Goal: Use online tool/utility

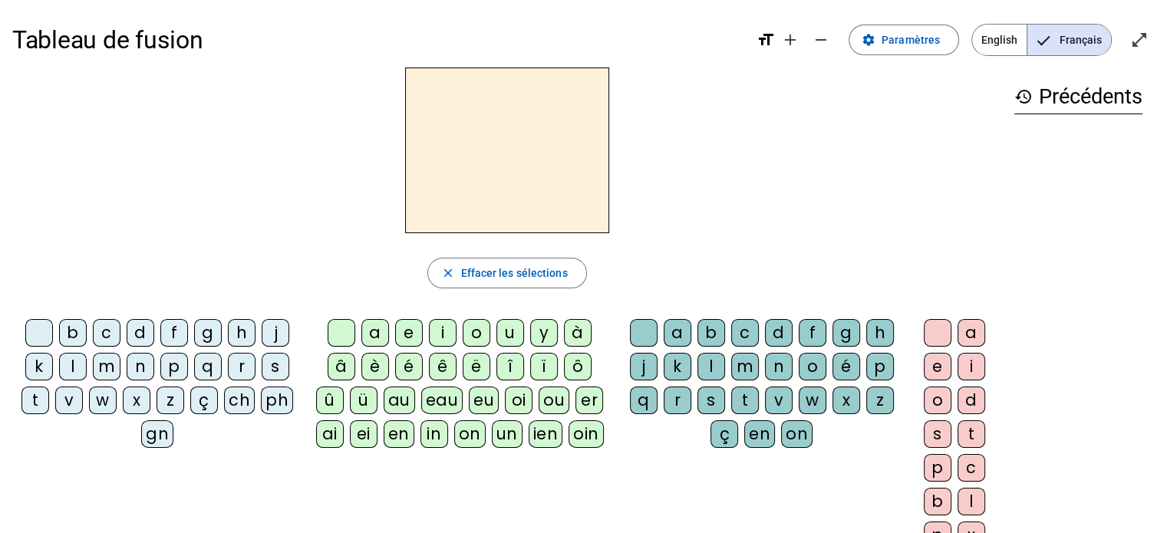
click at [381, 338] on div "a" at bounding box center [375, 333] width 28 height 28
click at [71, 365] on div "l" at bounding box center [73, 367] width 28 height 28
click at [105, 365] on div "m" at bounding box center [107, 367] width 28 height 28
click at [587, 178] on h2 "ma" at bounding box center [507, 151] width 204 height 166
click at [131, 364] on div "n" at bounding box center [141, 367] width 28 height 28
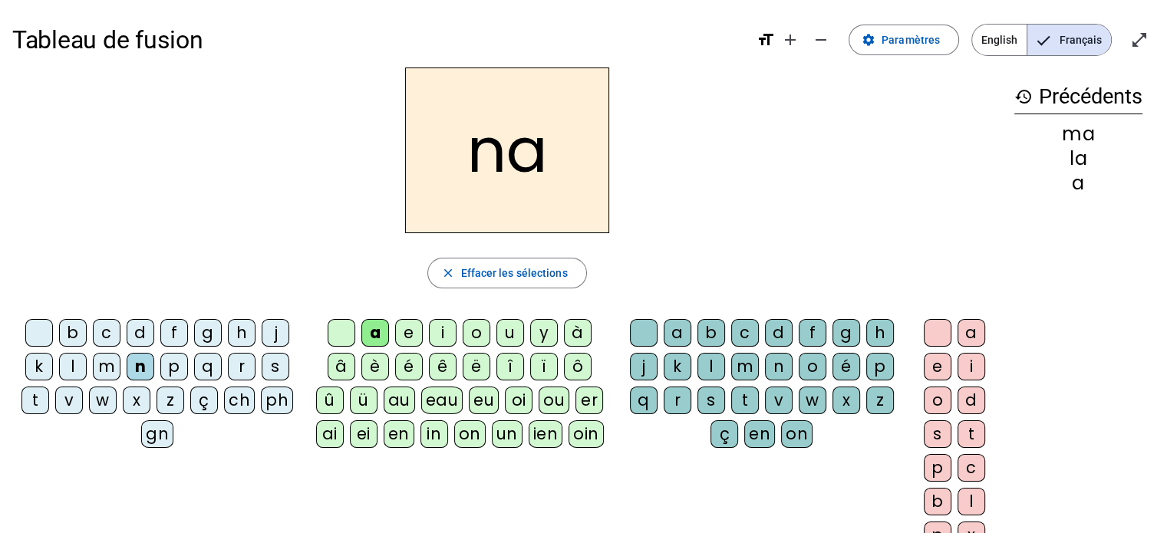
click at [137, 332] on div "d" at bounding box center [141, 333] width 28 height 28
click at [66, 336] on div "b" at bounding box center [73, 333] width 28 height 28
click at [269, 332] on div "j" at bounding box center [276, 333] width 28 height 28
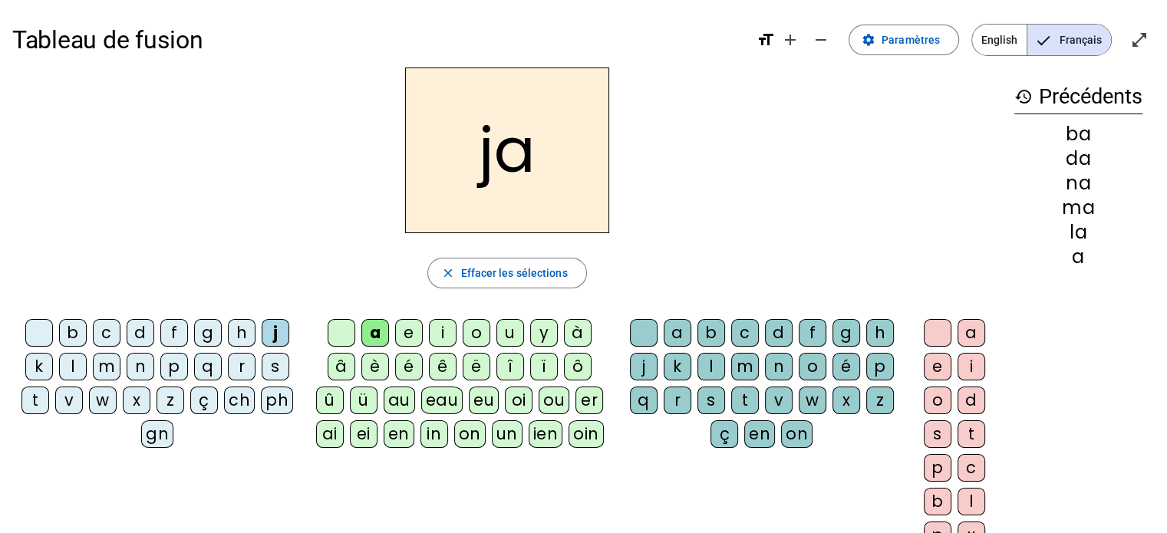
click at [269, 369] on div "s" at bounding box center [276, 367] width 28 height 28
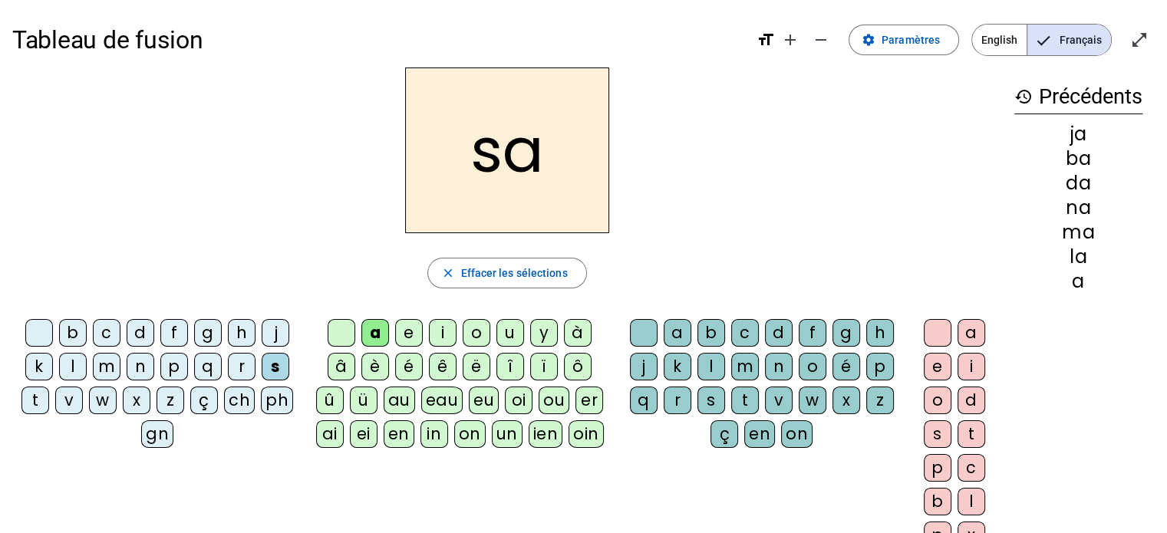
click at [74, 371] on div "l" at bounding box center [73, 367] width 28 height 28
click at [709, 364] on div "l" at bounding box center [711, 367] width 28 height 28
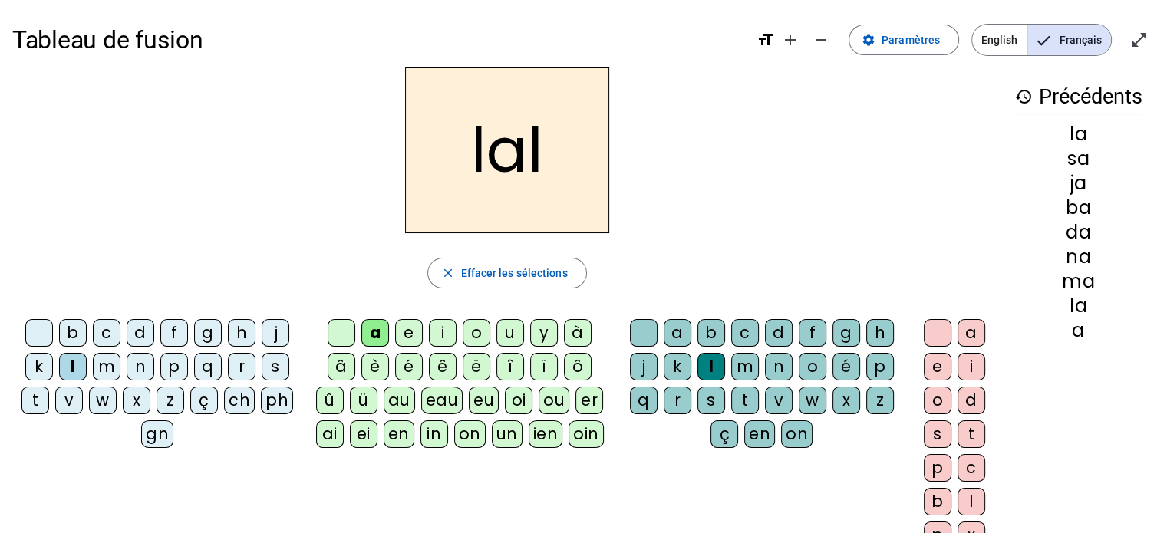
click at [964, 328] on div "a" at bounding box center [972, 333] width 28 height 28
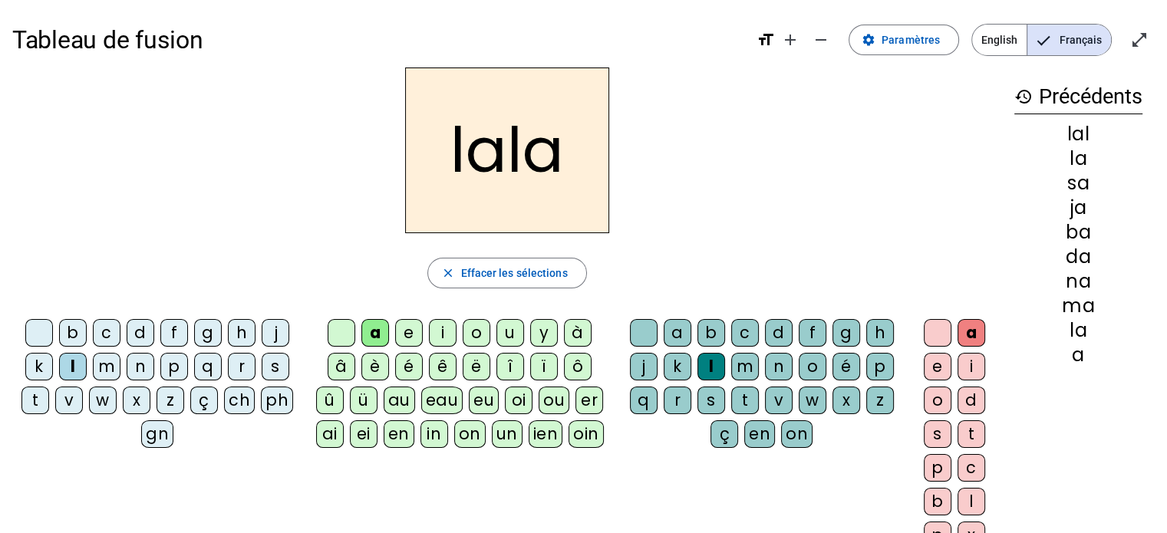
click at [354, 192] on div "lala" at bounding box center [507, 151] width 990 height 166
click at [447, 272] on mat-icon "close" at bounding box center [447, 273] width 14 height 14
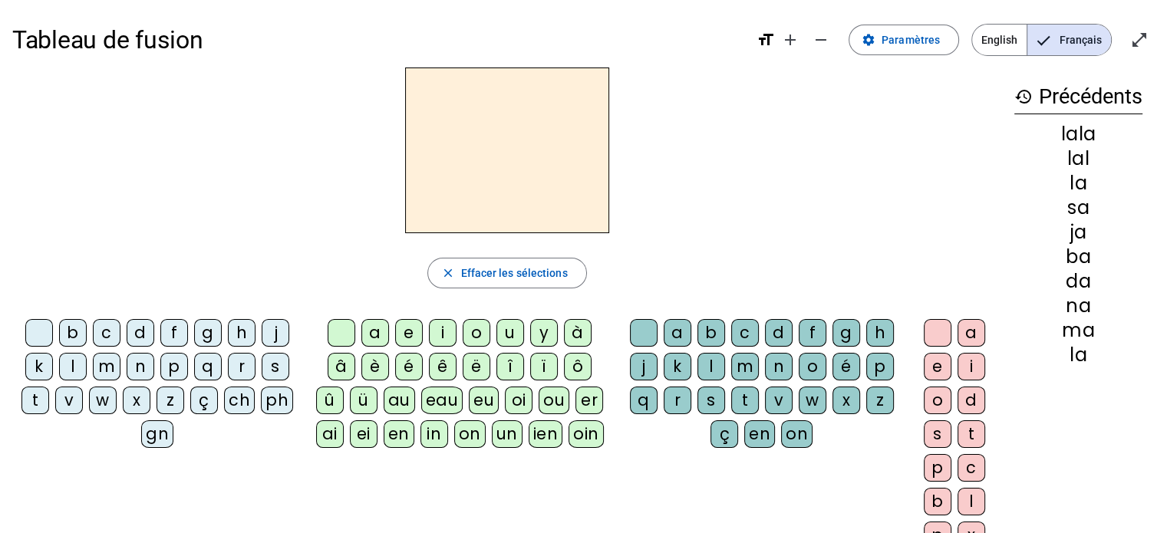
click at [273, 374] on div "s" at bounding box center [276, 367] width 28 height 28
click at [374, 328] on div "a" at bounding box center [375, 333] width 28 height 28
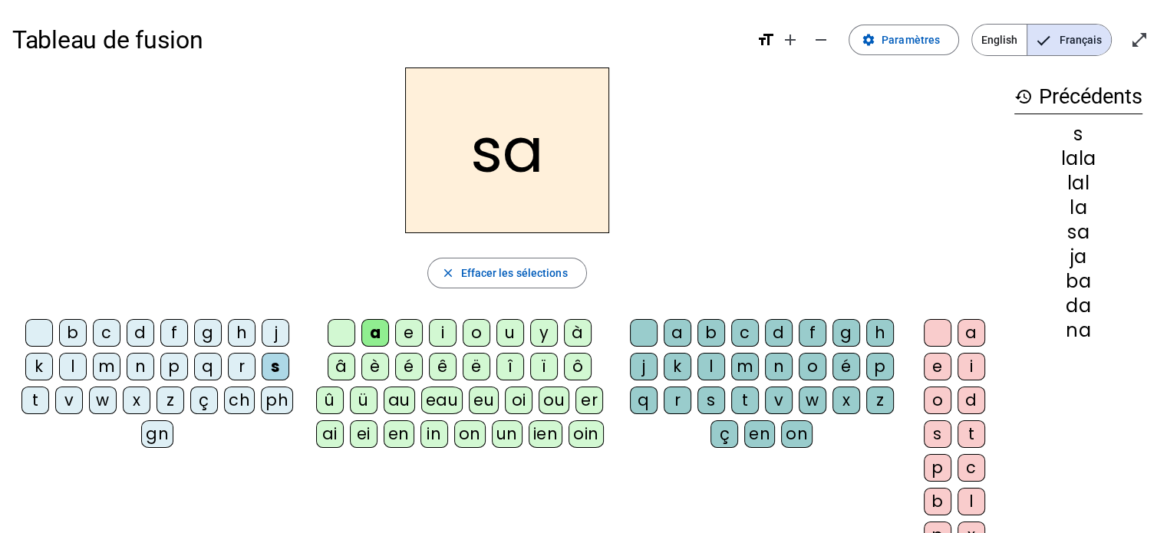
click at [413, 335] on div "e" at bounding box center [409, 333] width 28 height 28
click at [438, 329] on div "i" at bounding box center [443, 333] width 28 height 28
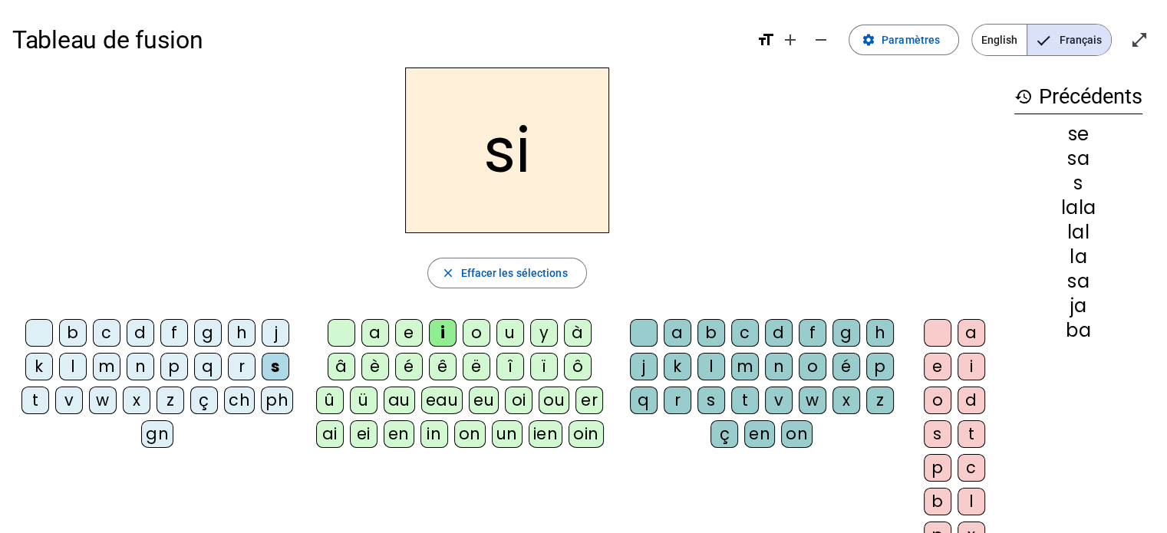
click at [545, 336] on div "y" at bounding box center [544, 333] width 28 height 28
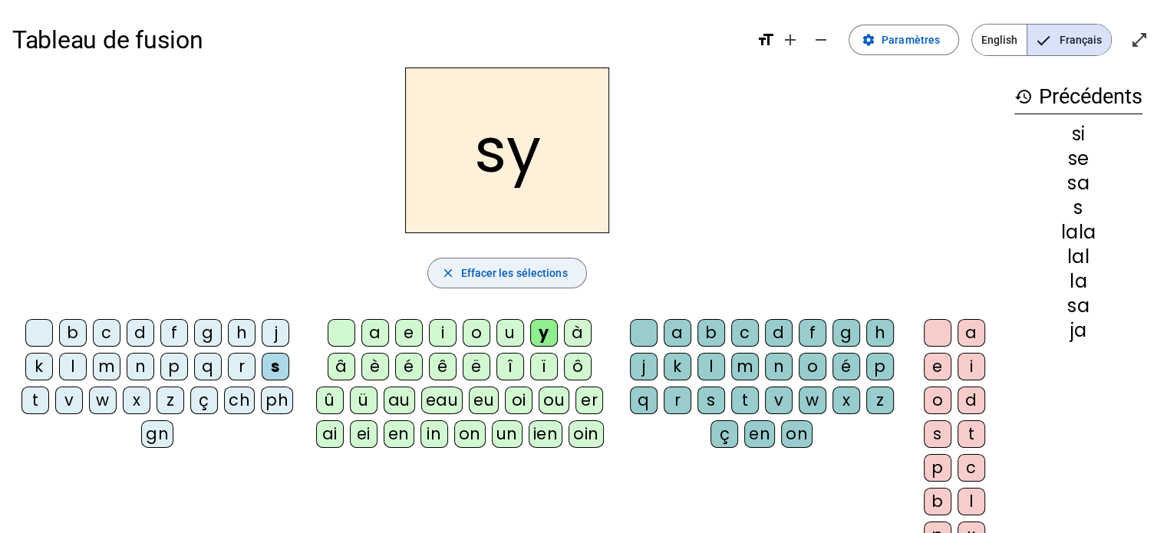
click at [447, 264] on span "button" at bounding box center [506, 273] width 157 height 37
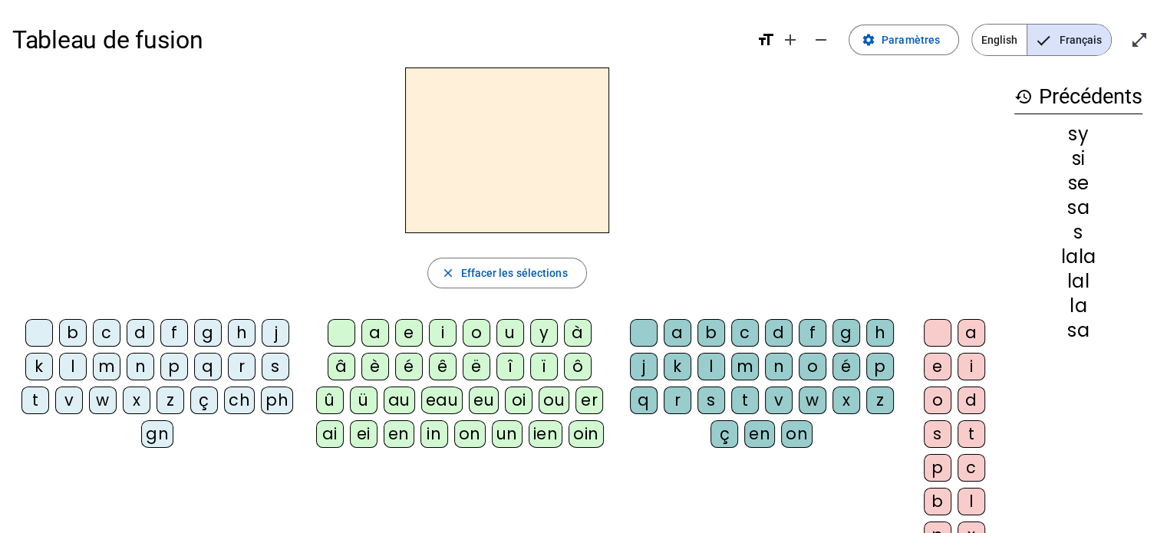
click at [71, 371] on div "l" at bounding box center [73, 367] width 28 height 28
click at [384, 334] on div "a" at bounding box center [375, 333] width 28 height 28
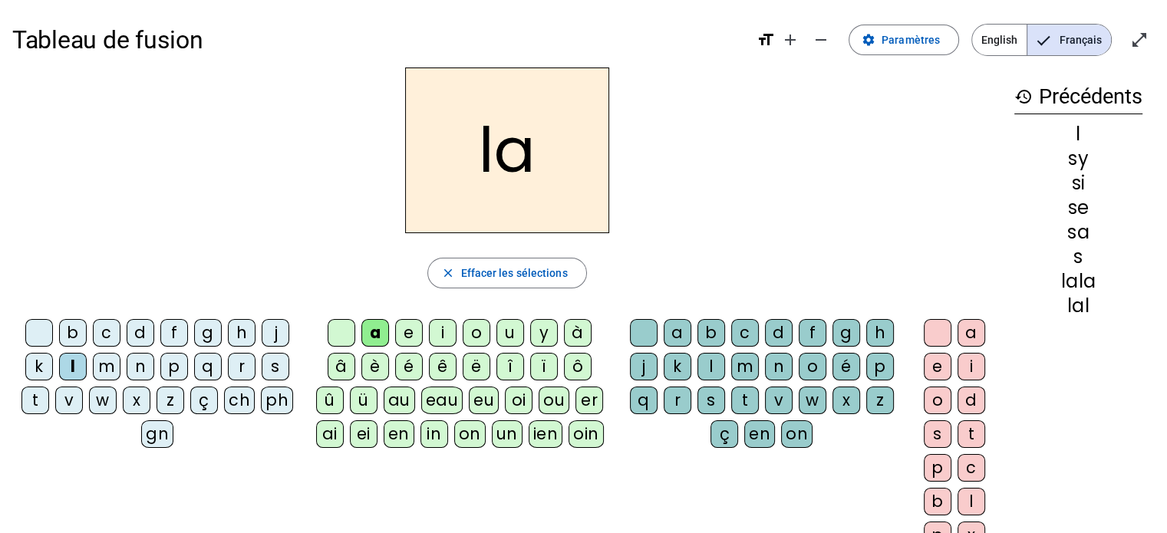
click at [408, 330] on div "e" at bounding box center [409, 333] width 28 height 28
click at [440, 338] on div "i" at bounding box center [443, 333] width 28 height 28
click at [472, 336] on div "o" at bounding box center [477, 333] width 28 height 28
click at [542, 340] on div "y" at bounding box center [544, 333] width 28 height 28
click at [507, 333] on div "u" at bounding box center [510, 333] width 28 height 28
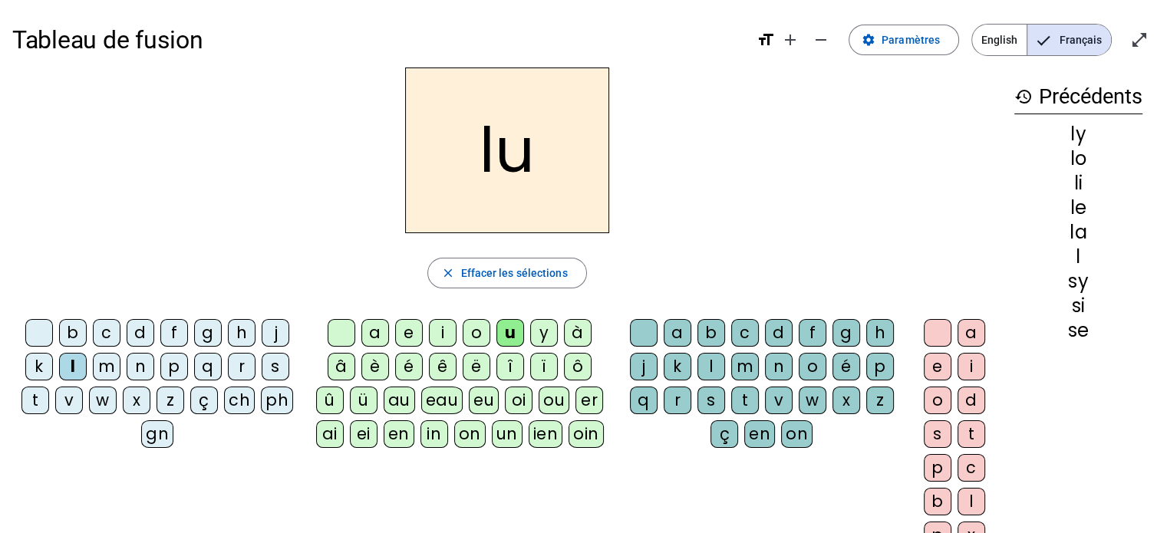
click at [374, 370] on div "è" at bounding box center [375, 367] width 28 height 28
click at [409, 374] on div "é" at bounding box center [409, 367] width 28 height 28
